Goal: Information Seeking & Learning: Find specific page/section

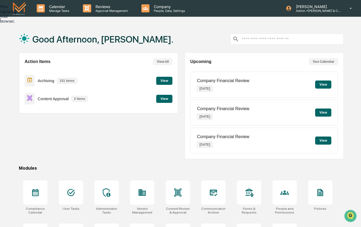
click at [0, 24] on div "Now capturing your browser." at bounding box center [0, 13] width 0 height 19
click at [210, 194] on icon at bounding box center [214, 193] width 8 height 6
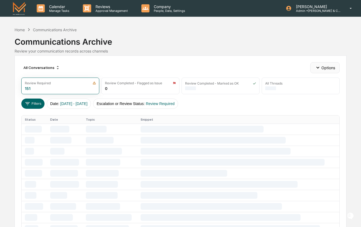
click at [333, 68] on button "Options" at bounding box center [324, 67] width 29 height 11
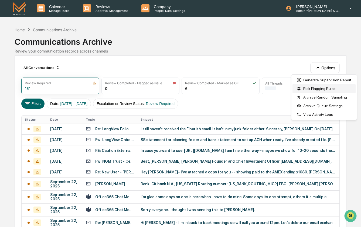
click at [324, 88] on div "Risk Flagging Rules" at bounding box center [323, 88] width 63 height 9
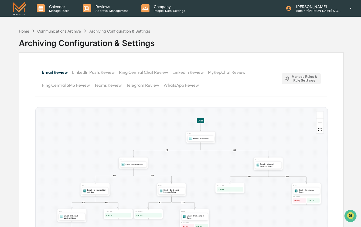
click at [302, 75] on div "Manage Rules & Rule Settings" at bounding box center [301, 79] width 33 height 8
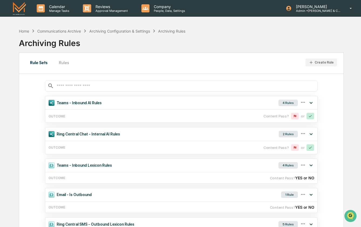
click at [61, 64] on button "Rules" at bounding box center [64, 62] width 24 height 13
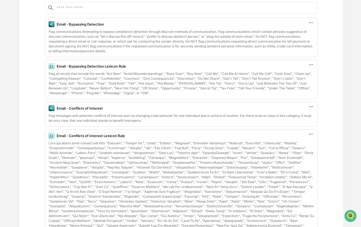
scroll to position [82, 0]
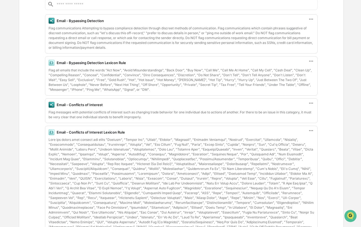
drag, startPoint x: 131, startPoint y: 63, endPoint x: 49, endPoint y: 66, distance: 82.3
click at [49, 66] on div "Email - Bypassing Detection Lexicon Rule Flag all emails that include the words…" at bounding box center [181, 75] width 272 height 39
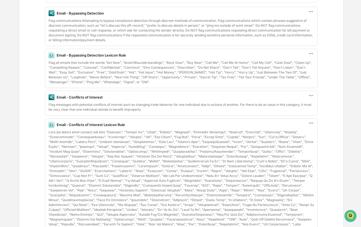
scroll to position [132, 0]
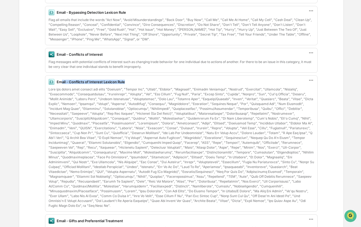
drag, startPoint x: 129, startPoint y: 83, endPoint x: 61, endPoint y: 82, distance: 68.3
click at [61, 82] on div "Email - Conflicts of Interest Lexicon Rule" at bounding box center [181, 82] width 265 height 6
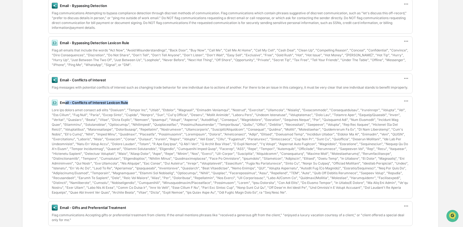
scroll to position [0, 0]
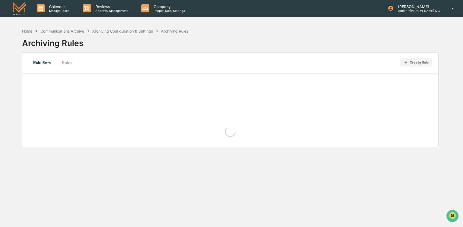
click at [361, 12] on p "Admin • [PERSON_NAME] & Co. - BD" at bounding box center [419, 11] width 50 height 4
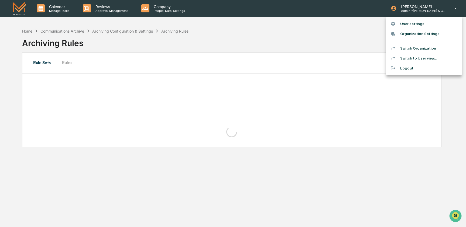
click at [28, 30] on div at bounding box center [233, 113] width 466 height 227
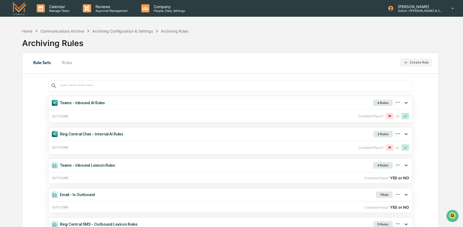
click at [28, 30] on div "Home" at bounding box center [27, 31] width 10 height 5
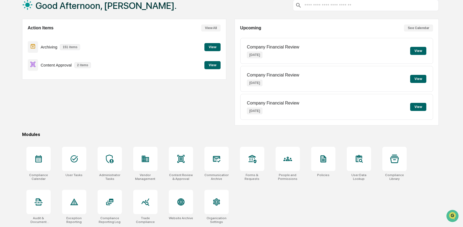
scroll to position [35, 0]
click at [288, 161] on icon at bounding box center [288, 159] width 9 height 9
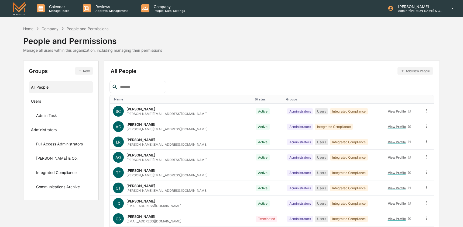
click at [149, 87] on input "text" at bounding box center [141, 87] width 46 height 7
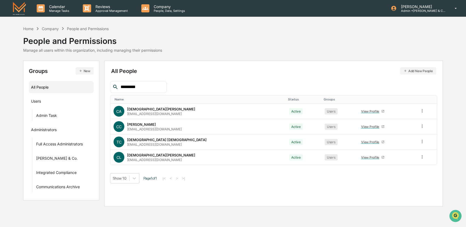
type input "*********"
click at [31, 30] on div "Home" at bounding box center [28, 28] width 10 height 5
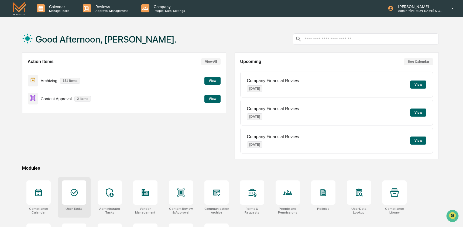
click at [76, 195] on icon at bounding box center [74, 193] width 9 height 9
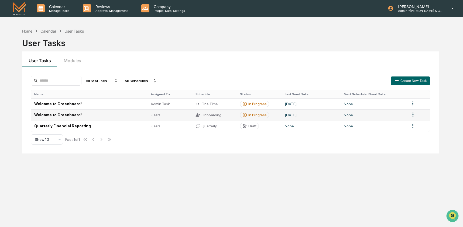
click at [74, 116] on td "Welcome to Greenboard!" at bounding box center [89, 115] width 117 height 11
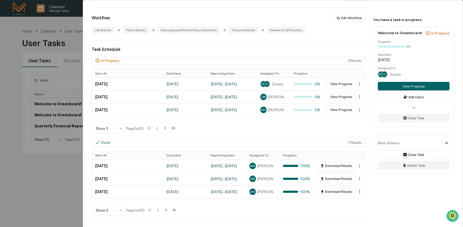
scroll to position [115, 0]
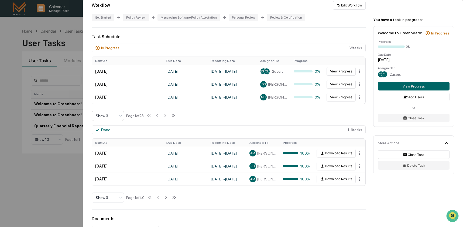
click at [117, 117] on div "Show 3" at bounding box center [105, 116] width 25 height 8
click at [104, 152] on div "Show 10" at bounding box center [108, 151] width 32 height 11
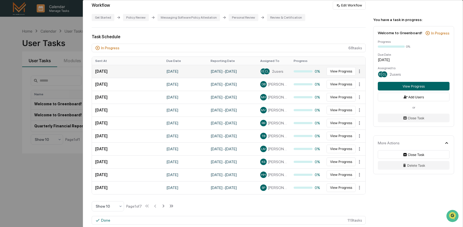
click at [265, 73] on span "CL" at bounding box center [267, 72] width 4 height 4
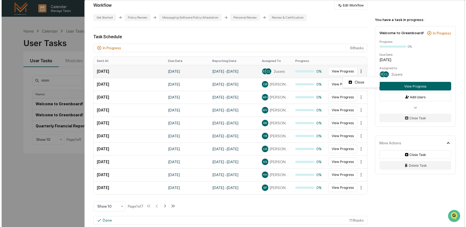
click at [359, 74] on html "Calendar Manage Tasks Reviews Approval Management Company People, Data, Setting…" at bounding box center [231, 113] width 463 height 227
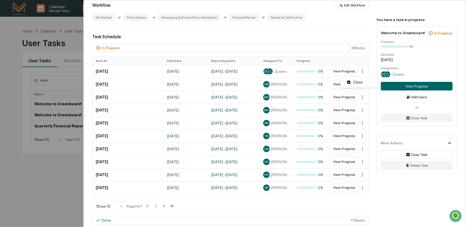
click at [262, 74] on html "Calendar Manage Tasks Reviews Approval Management Company People, Data, Setting…" at bounding box center [233, 113] width 466 height 227
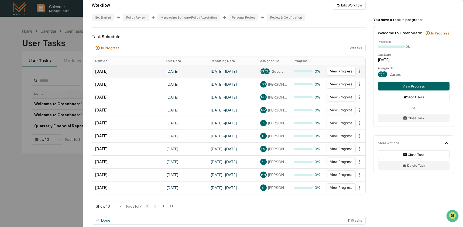
click at [265, 73] on span "CL" at bounding box center [267, 72] width 4 height 4
click at [331, 73] on button "View Progress" at bounding box center [341, 71] width 29 height 9
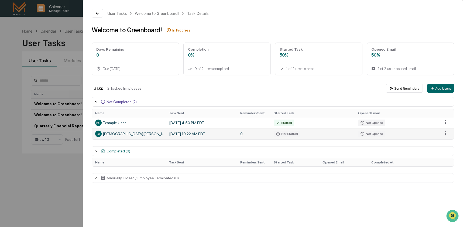
click at [130, 135] on div "CL Christian Lariviere" at bounding box center [128, 134] width 67 height 6
click at [314, 132] on td "Not Started" at bounding box center [313, 133] width 84 height 11
click at [113, 135] on div "CL Christian Lariviere" at bounding box center [128, 134] width 67 height 6
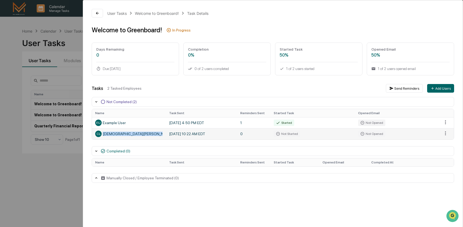
copy div "Christian Lariviere"
click at [73, 41] on div "User Tasks Welcome to Greenboard! Task Details Welcome to Greenboard! In Progre…" at bounding box center [231, 113] width 463 height 227
click at [22, 33] on div "User Tasks Welcome to Greenboard! Task Details Welcome to Greenboard! In Progre…" at bounding box center [231, 113] width 463 height 227
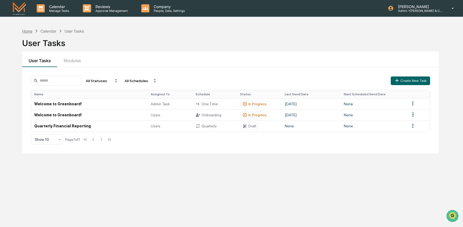
click at [22, 33] on div "Home" at bounding box center [27, 31] width 10 height 5
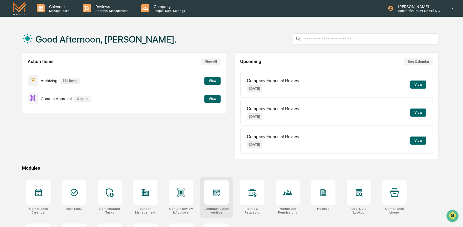
click at [221, 197] on div at bounding box center [216, 193] width 24 height 24
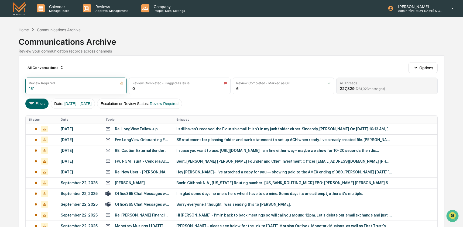
click at [359, 87] on span "( 281,023 messages)" at bounding box center [370, 89] width 29 height 4
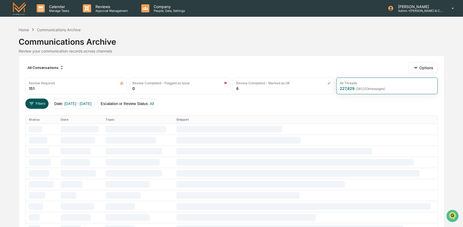
click at [42, 104] on button "Filters" at bounding box center [36, 104] width 23 height 10
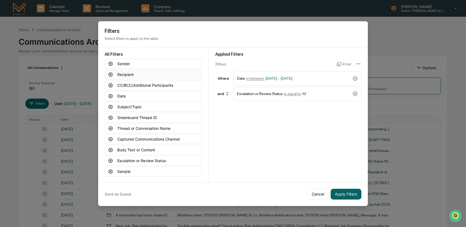
click at [127, 73] on button "Recipient" at bounding box center [153, 75] width 97 height 10
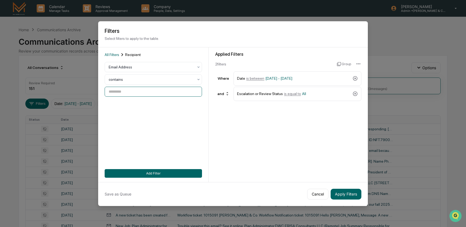
click at [124, 94] on input at bounding box center [153, 92] width 97 height 10
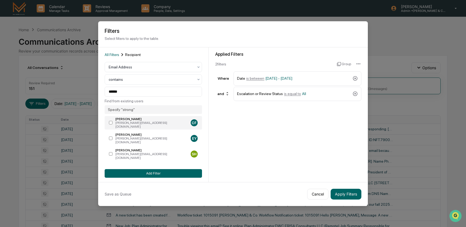
type input "**********"
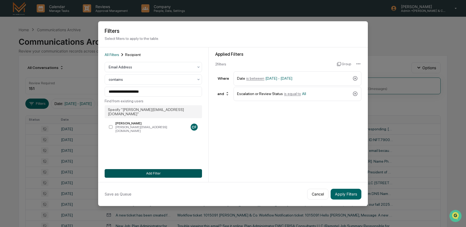
click at [136, 174] on button "Add Filter" at bounding box center [153, 173] width 97 height 9
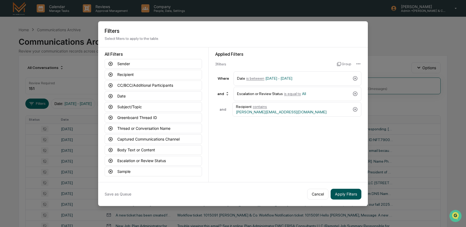
click at [356, 194] on button "Apply Filters" at bounding box center [346, 194] width 31 height 11
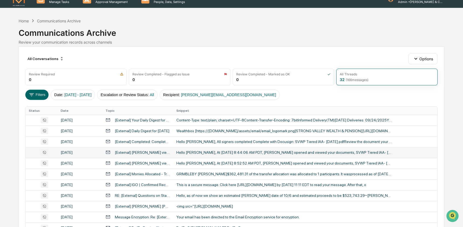
scroll to position [9, 0]
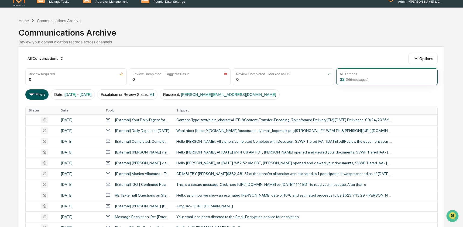
click at [30, 94] on icon at bounding box center [32, 95] width 6 height 6
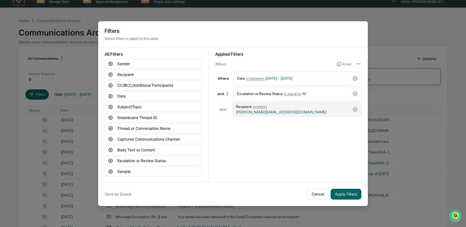
click at [294, 110] on span "[PERSON_NAME][EMAIL_ADDRESS][DOMAIN_NAME]" at bounding box center [281, 112] width 91 height 4
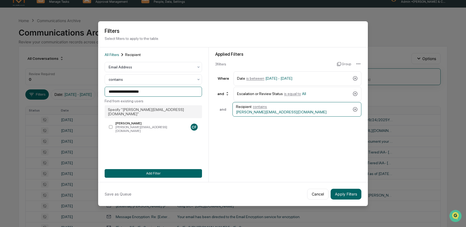
click at [137, 94] on input "**********" at bounding box center [153, 92] width 97 height 10
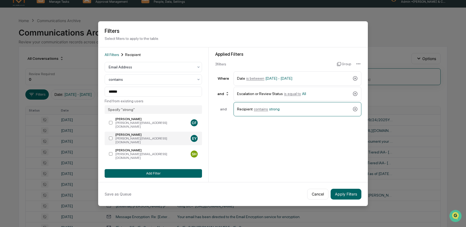
click at [113, 134] on label "[PERSON_NAME] [PERSON_NAME][EMAIL_ADDRESS][DOMAIN_NAME] EY" at bounding box center [153, 138] width 97 height 13
type input "**********"
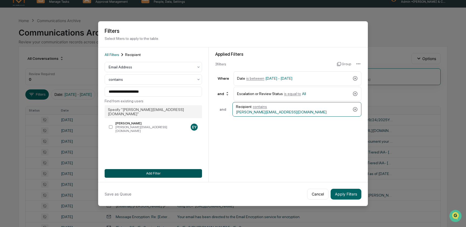
click at [154, 176] on button "Add Filter" at bounding box center [153, 173] width 97 height 9
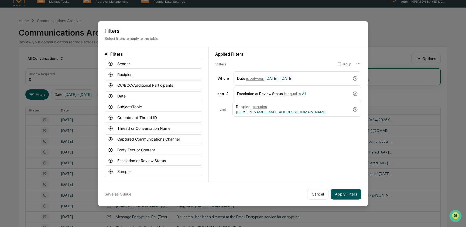
click at [349, 189] on button "Apply Filters" at bounding box center [346, 194] width 31 height 11
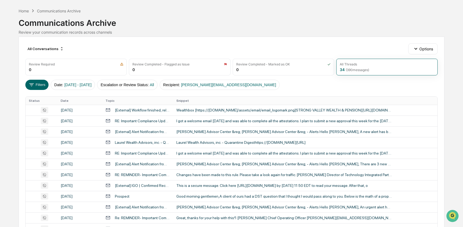
scroll to position [0, 0]
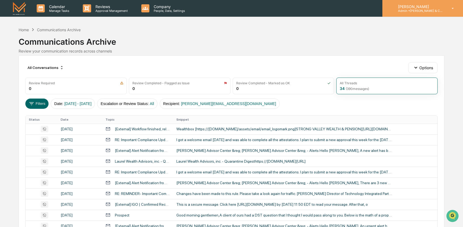
click at [417, 12] on p "Admin • [PERSON_NAME] & Co. - BD" at bounding box center [419, 11] width 50 height 4
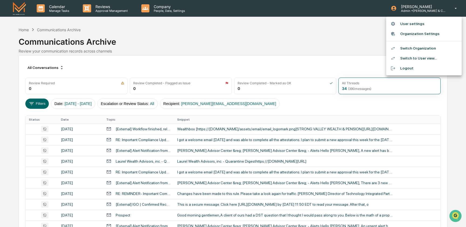
click at [413, 48] on li "Switch Organization" at bounding box center [424, 48] width 76 height 10
